Goal: Information Seeking & Learning: Learn about a topic

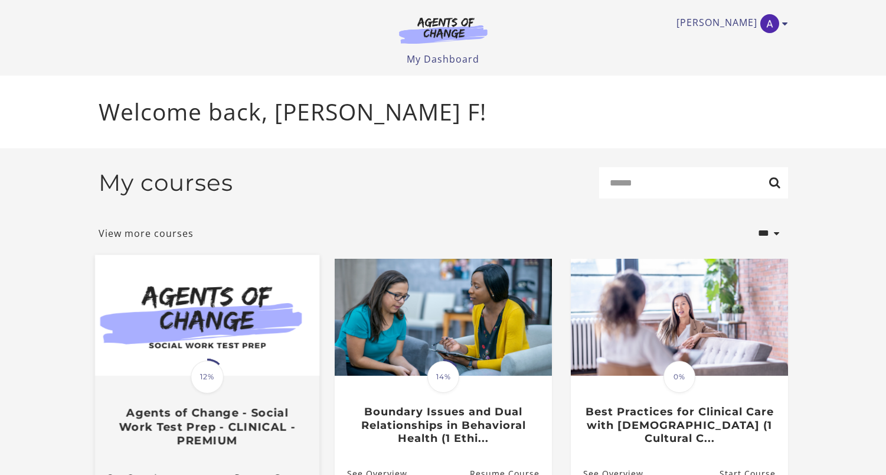
click at [151, 389] on div "Translation missing: en.liquid.partials.dashboard_course_card.progress_descript…" at bounding box center [206, 412] width 224 height 70
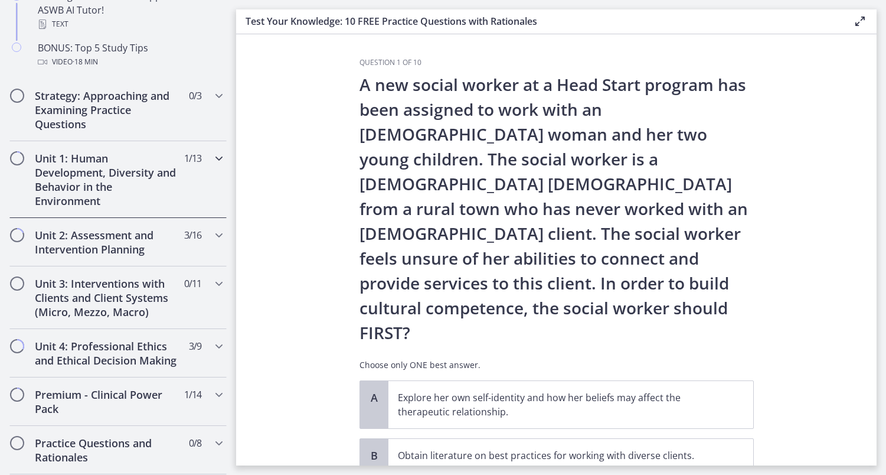
scroll to position [664, 0]
click at [73, 233] on h2 "Unit 2: Assessment and Intervention Planning" at bounding box center [107, 240] width 144 height 28
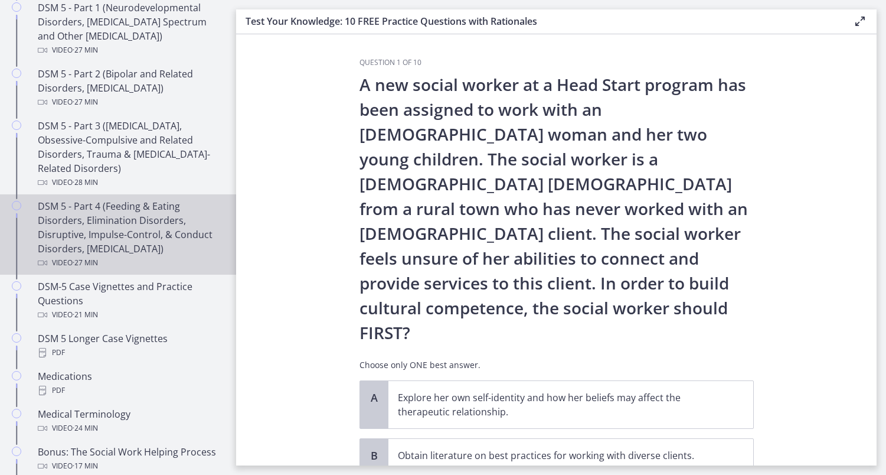
scroll to position [585, 0]
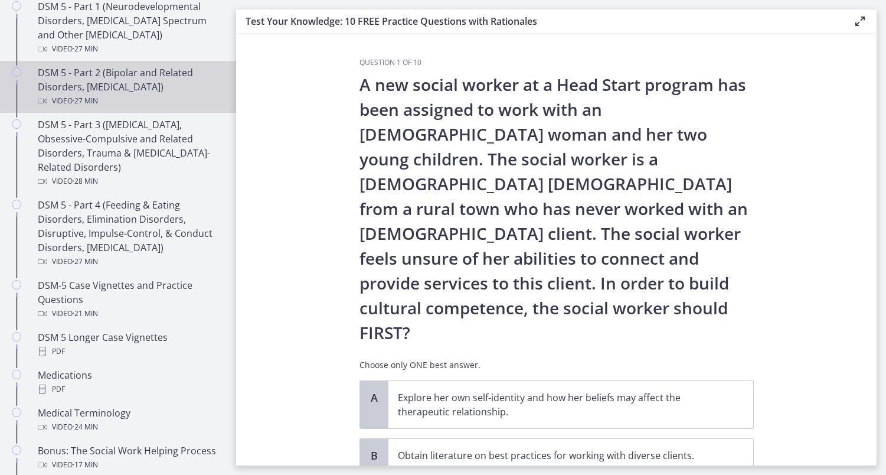
click at [66, 90] on div "DSM 5 - Part 2 (Bipolar and Related Disorders, Depressive Disorders) Video · 27…" at bounding box center [130, 87] width 184 height 43
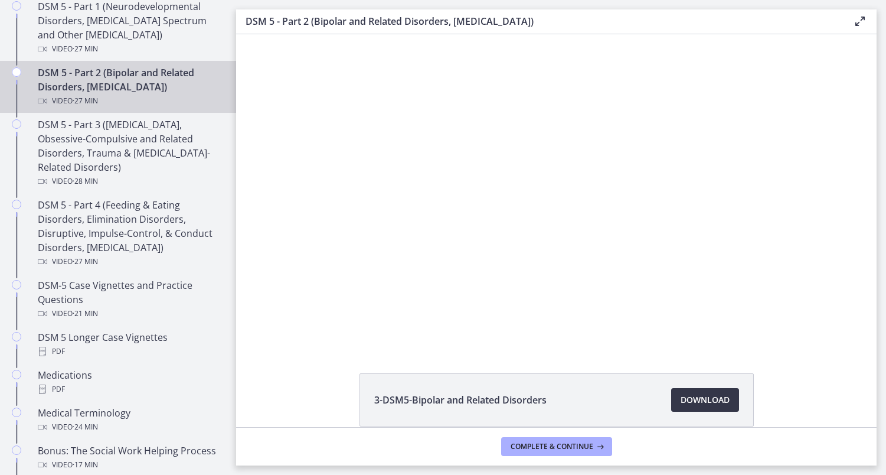
click at [709, 400] on span "Download Opens in a new window" at bounding box center [705, 400] width 49 height 14
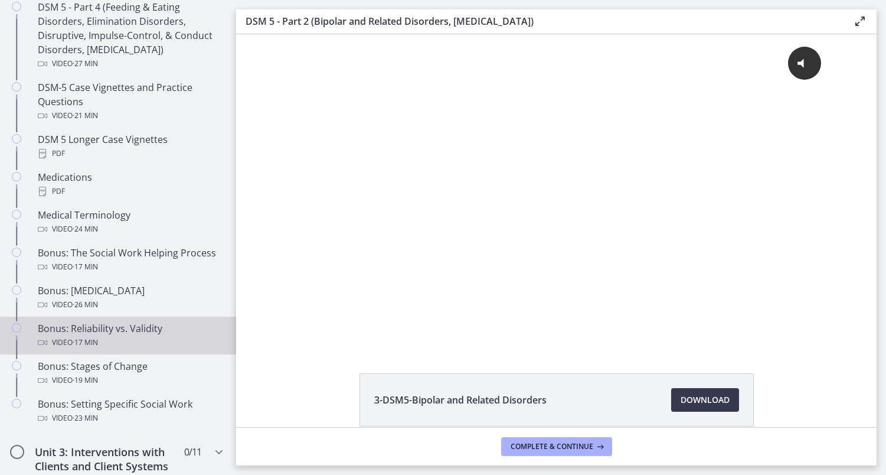
scroll to position [782, 0]
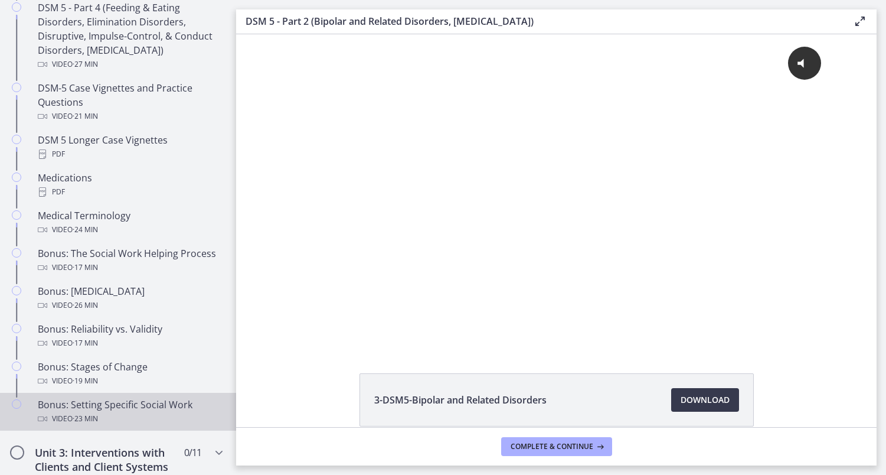
click at [121, 416] on div "Video · 23 min" at bounding box center [130, 419] width 184 height 14
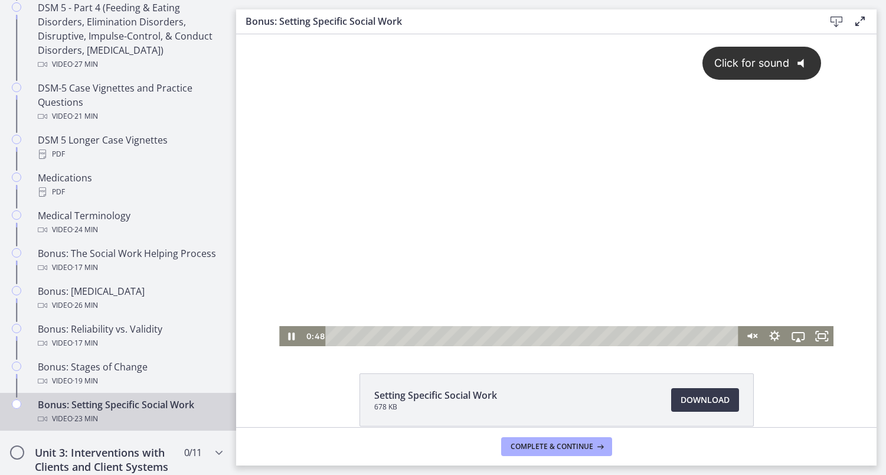
click at [438, 200] on div "Click for sound @keyframes VOLUME_SMALL_WAVE_FLASH { 0% { opacity: 0; } 33% { o…" at bounding box center [556, 180] width 554 height 292
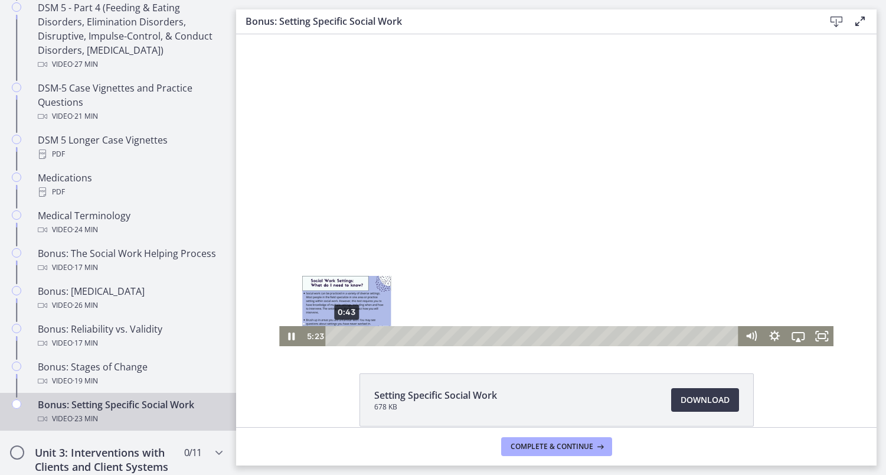
click at [347, 337] on div "0:43" at bounding box center [533, 336] width 399 height 20
click at [554, 132] on div at bounding box center [556, 190] width 554 height 312
click at [342, 339] on div "0:26" at bounding box center [533, 336] width 399 height 20
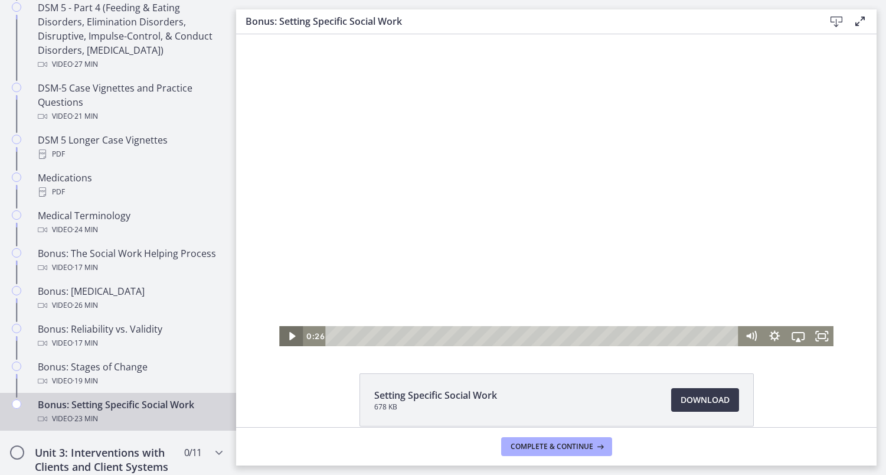
click at [292, 340] on icon "Play Video" at bounding box center [292, 336] width 24 height 20
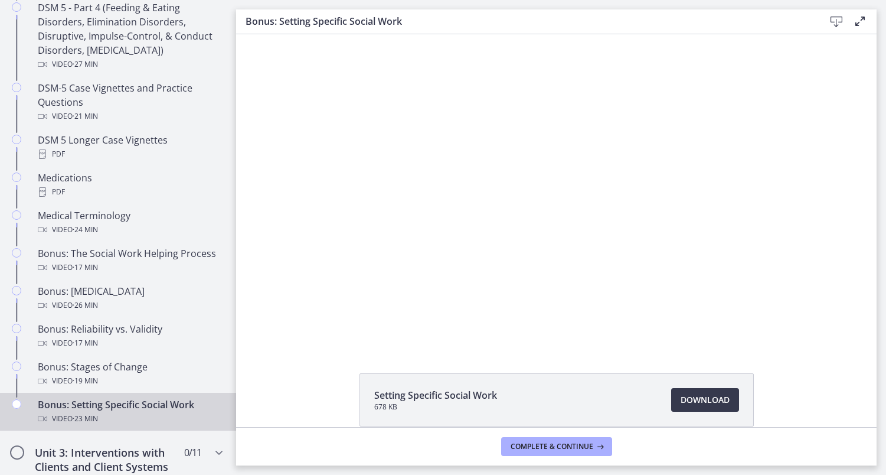
click at [291, 335] on button "Pause" at bounding box center [291, 336] width 24 height 20
click at [291, 335] on button "Play Video" at bounding box center [291, 336] width 24 height 20
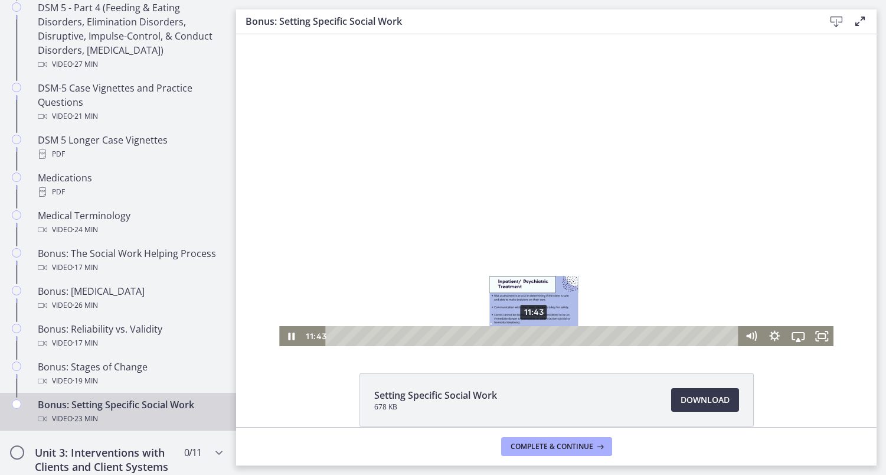
click at [534, 335] on div "11:43" at bounding box center [533, 336] width 399 height 20
click at [549, 335] on div "12:33" at bounding box center [533, 336] width 399 height 20
click at [469, 308] on div at bounding box center [556, 190] width 554 height 312
click at [445, 262] on div at bounding box center [556, 190] width 554 height 312
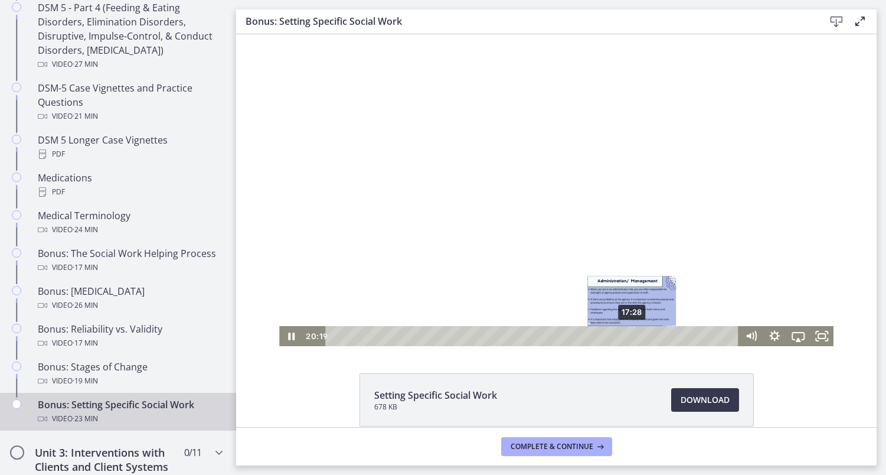
click at [632, 339] on div "17:28" at bounding box center [533, 336] width 399 height 20
click at [618, 335] on div "16:38" at bounding box center [533, 336] width 399 height 20
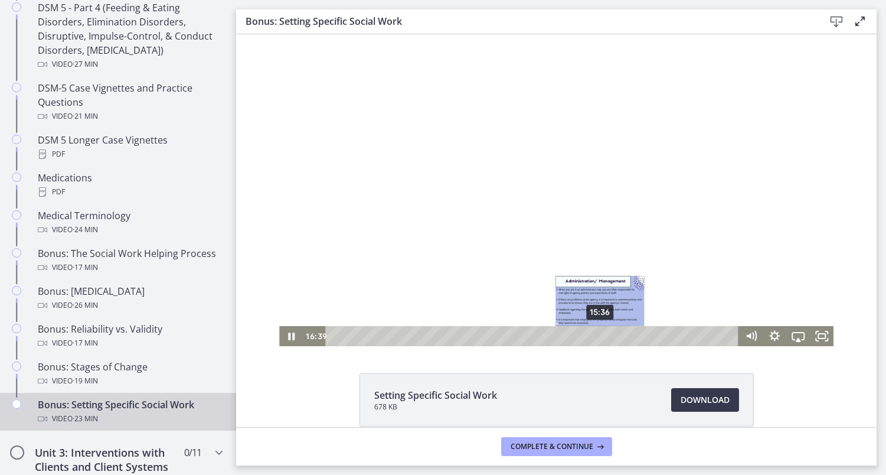
click at [601, 334] on div "15:36" at bounding box center [533, 336] width 399 height 20
click at [583, 335] on div "14:40" at bounding box center [533, 336] width 399 height 20
click at [518, 172] on div at bounding box center [556, 190] width 554 height 312
click at [541, 178] on div at bounding box center [556, 190] width 554 height 312
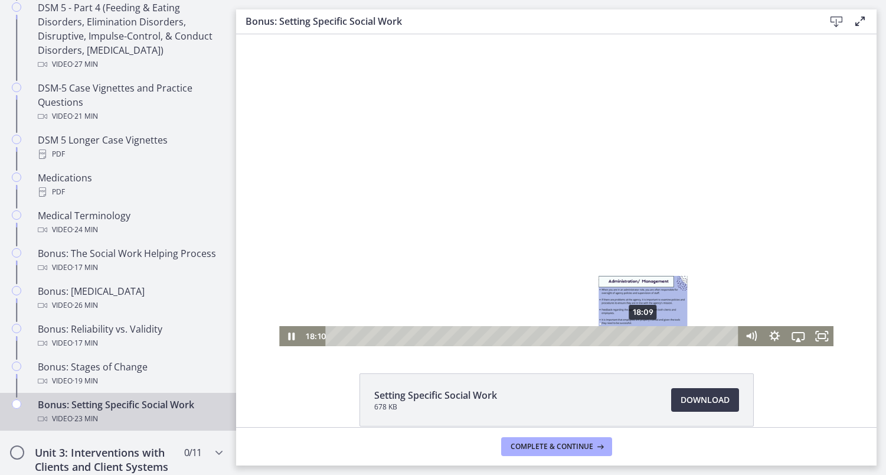
click at [644, 337] on div "18:09" at bounding box center [533, 336] width 399 height 20
click at [660, 334] on div "19:03" at bounding box center [533, 336] width 399 height 20
click at [651, 335] on div "Playbar" at bounding box center [650, 335] width 6 height 6
click at [646, 335] on div "18:16" at bounding box center [533, 336] width 399 height 20
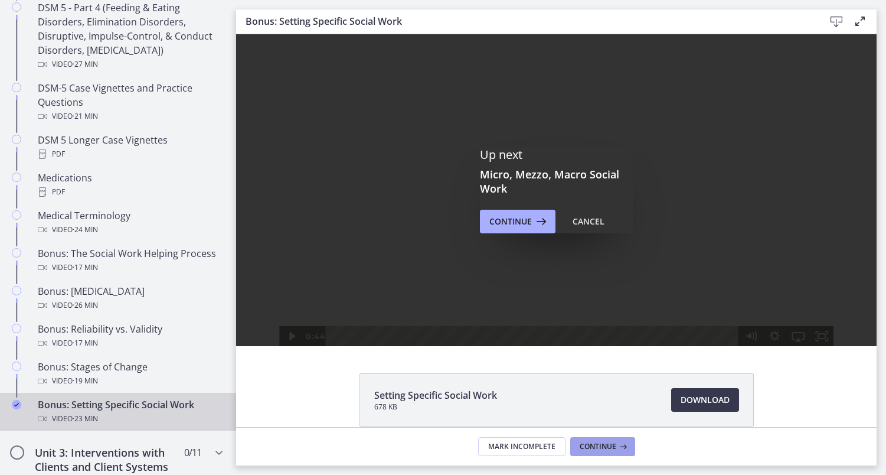
click at [625, 443] on icon at bounding box center [622, 446] width 12 height 9
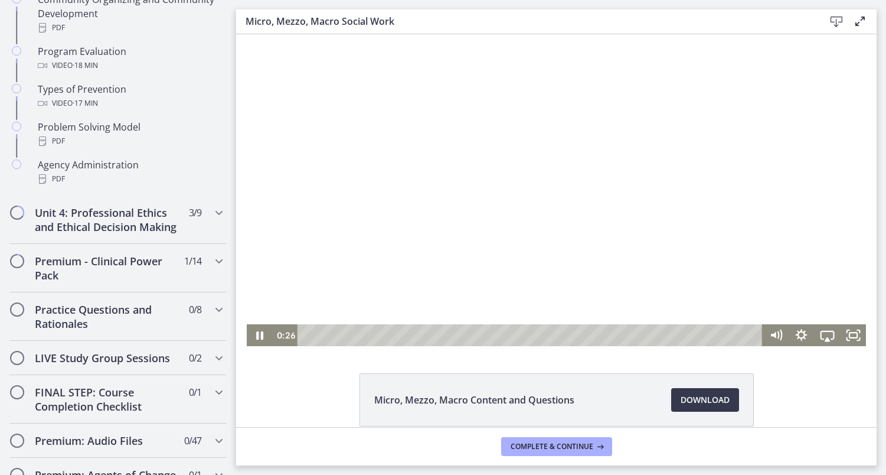
click at [500, 217] on div at bounding box center [556, 190] width 619 height 312
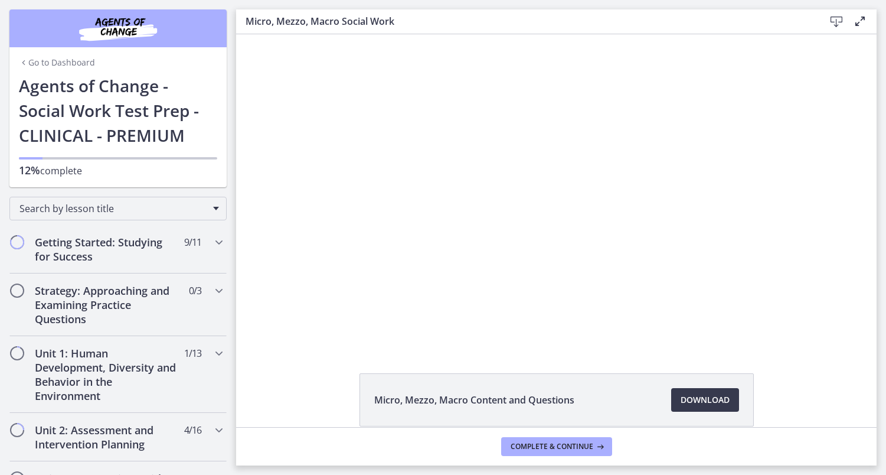
click at [44, 60] on link "Go to Dashboard" at bounding box center [57, 63] width 76 height 12
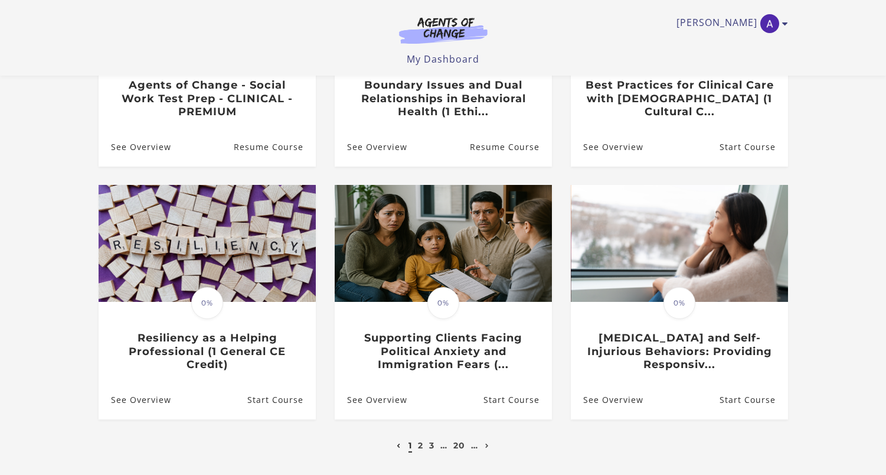
scroll to position [255, 0]
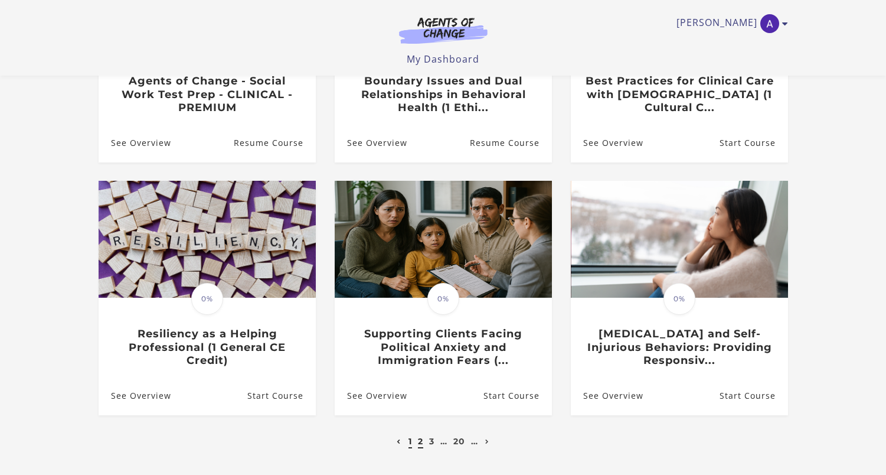
click at [422, 442] on link "2" at bounding box center [420, 441] width 5 height 11
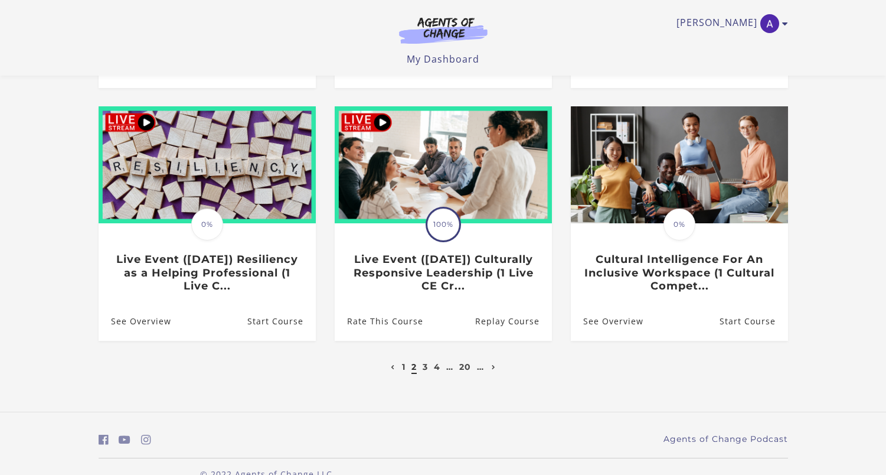
scroll to position [332, 0]
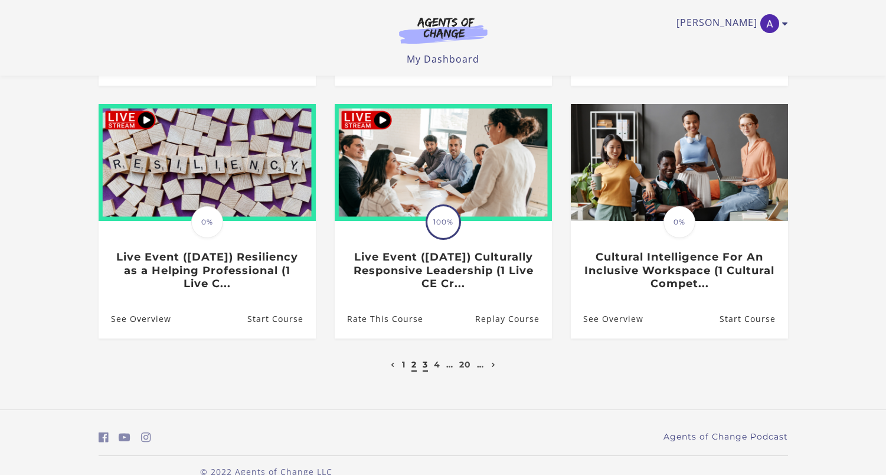
click at [425, 363] on link "3" at bounding box center [425, 364] width 5 height 11
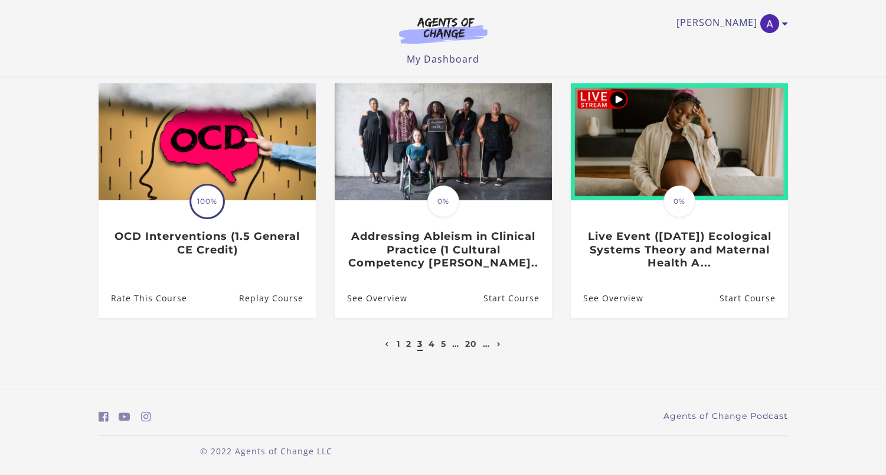
scroll to position [352, 0]
click at [434, 347] on link "4" at bounding box center [432, 344] width 6 height 11
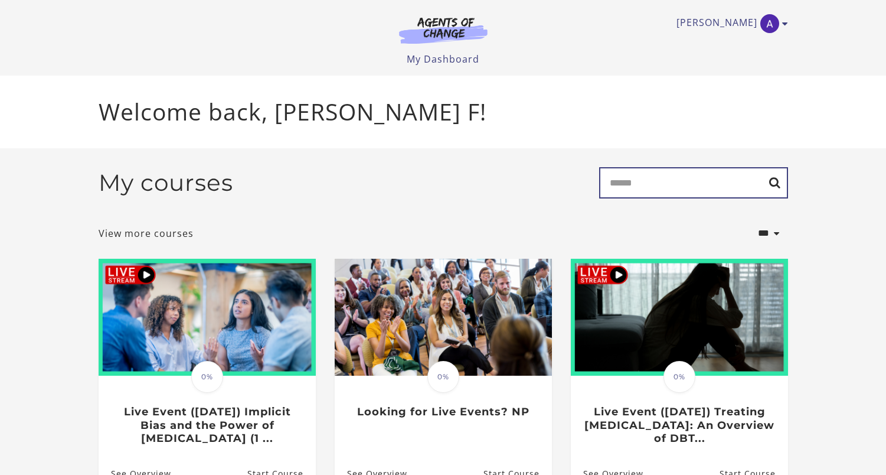
click at [632, 177] on input "Search" at bounding box center [693, 182] width 189 height 31
type input "***"
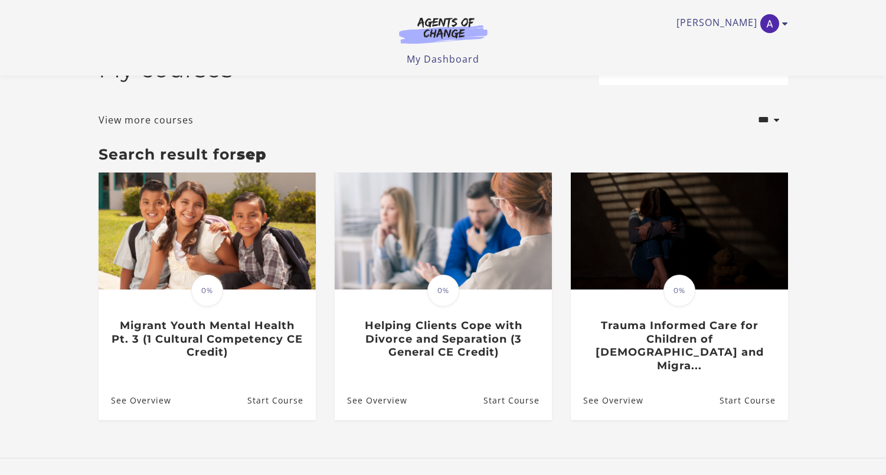
scroll to position [44, 0]
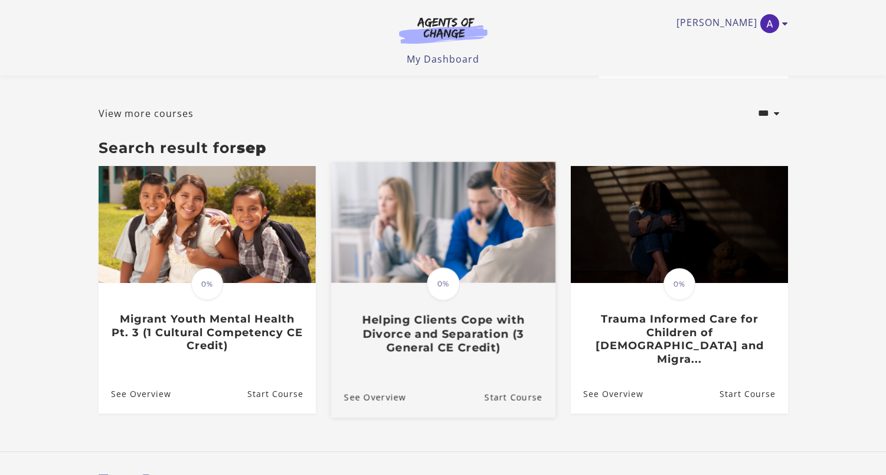
click at [478, 277] on img at bounding box center [443, 222] width 224 height 121
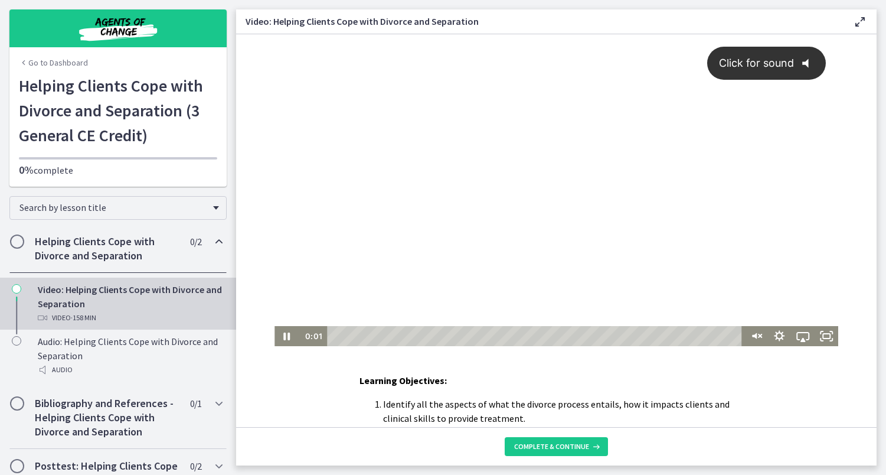
click at [448, 234] on div "Click for sound @keyframes VOLUME_SMALL_WAVE_FLASH { 0% { opacity: 0; } 33% { o…" at bounding box center [557, 180] width 564 height 292
click at [385, 194] on div at bounding box center [557, 190] width 564 height 312
